Goal: Task Accomplishment & Management: Manage account settings

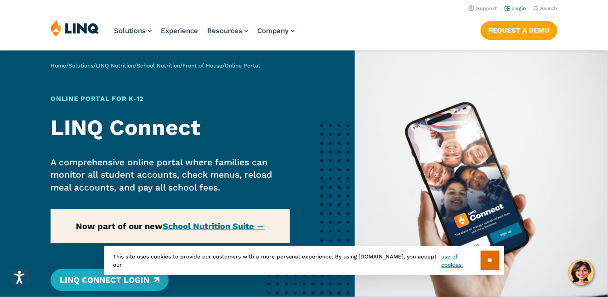
click at [519, 9] on link "Login" at bounding box center [515, 9] width 22 height 6
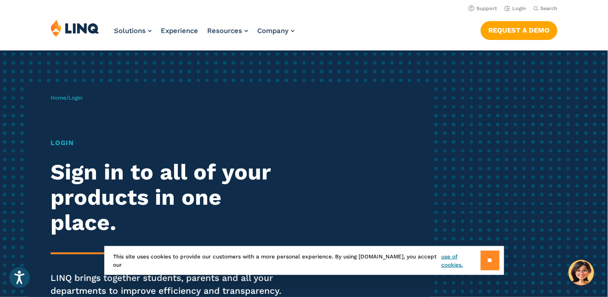
click at [495, 255] on input "**" at bounding box center [489, 261] width 19 height 20
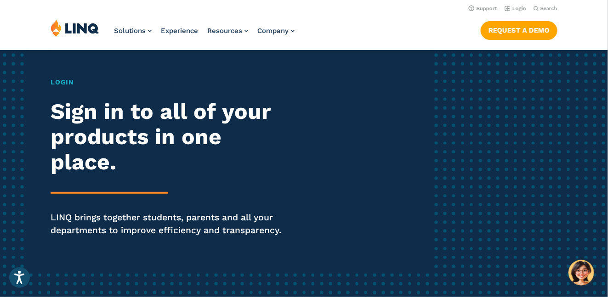
scroll to position [46, 0]
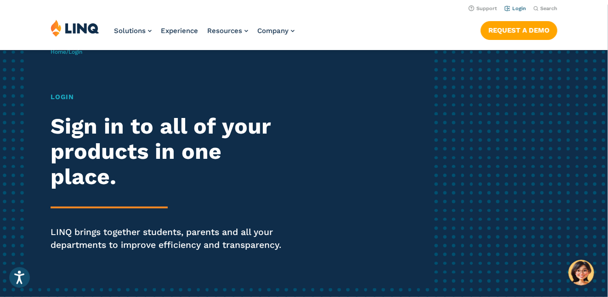
click at [523, 9] on link "Login" at bounding box center [515, 9] width 22 height 6
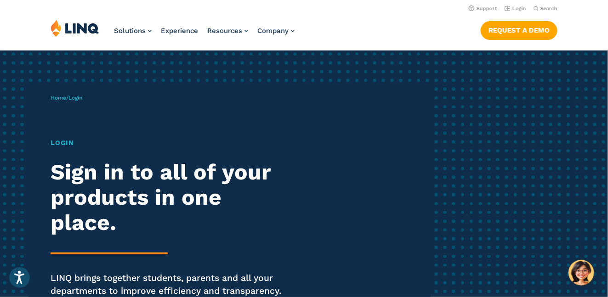
click at [62, 143] on h1 "Login" at bounding box center [168, 143] width 234 height 10
click at [80, 98] on span "Login" at bounding box center [75, 98] width 14 height 6
click at [66, 143] on h1 "Login" at bounding box center [168, 143] width 234 height 10
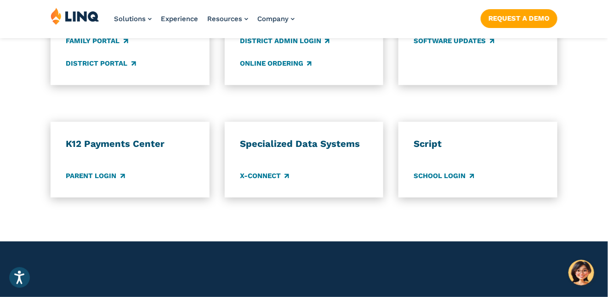
scroll to position [781, 0]
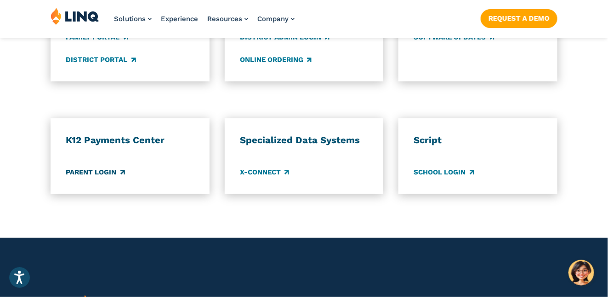
click at [100, 177] on link "Parent Login" at bounding box center [95, 172] width 59 height 10
